Goal: Task Accomplishment & Management: Manage account settings

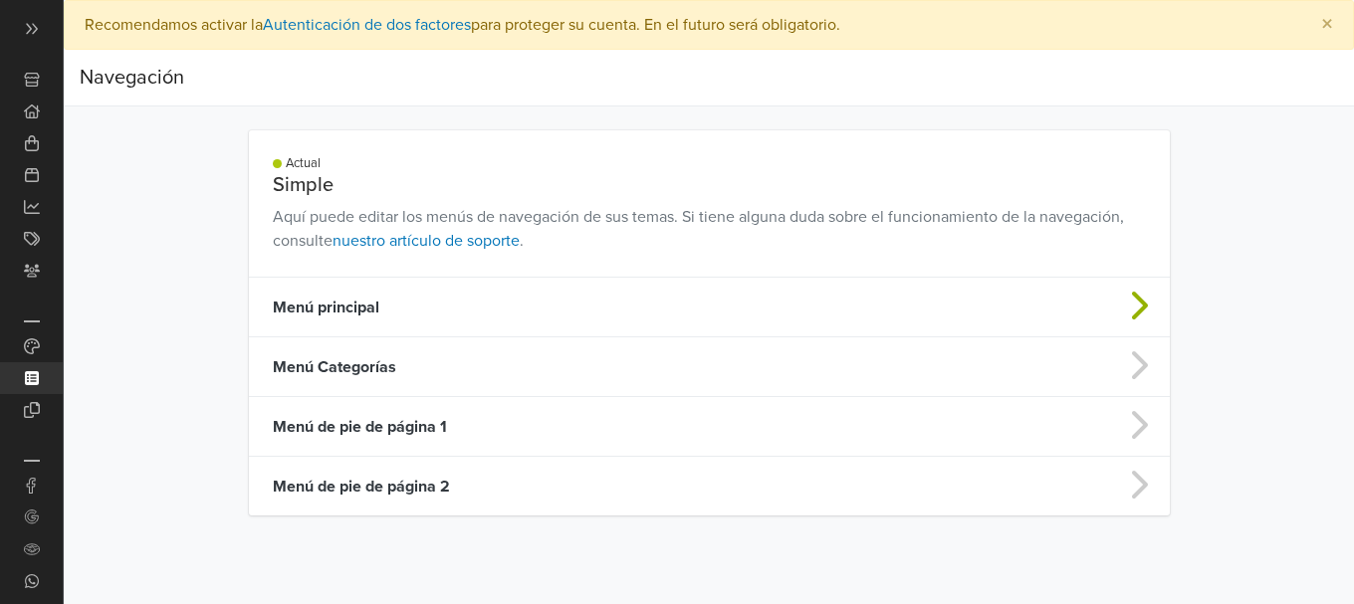
click at [658, 310] on td "Menú principal" at bounding box center [608, 308] width 718 height 60
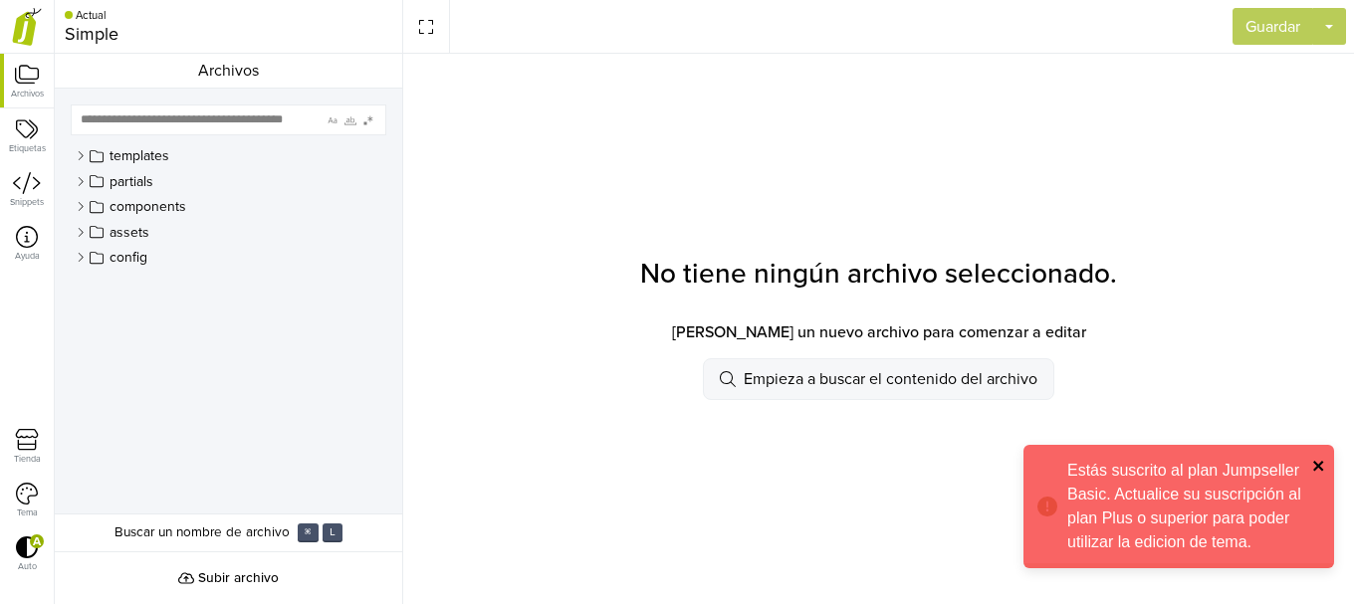
click at [1321, 460] on icon "close" at bounding box center [1319, 466] width 14 height 16
